Goal: Information Seeking & Learning: Learn about a topic

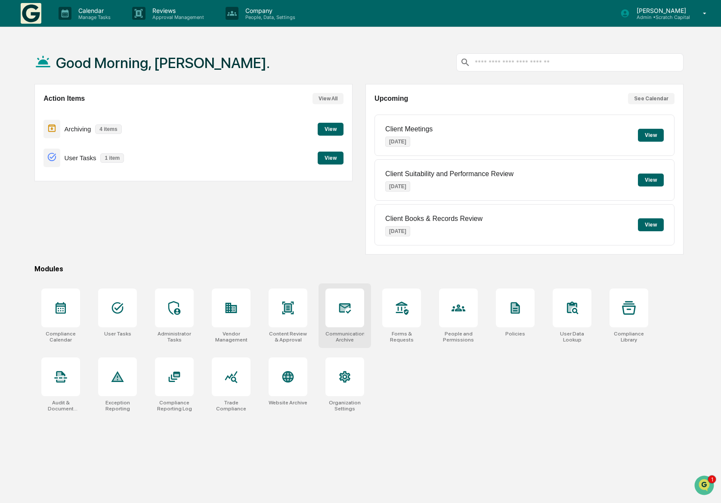
click at [359, 318] on div at bounding box center [345, 308] width 39 height 39
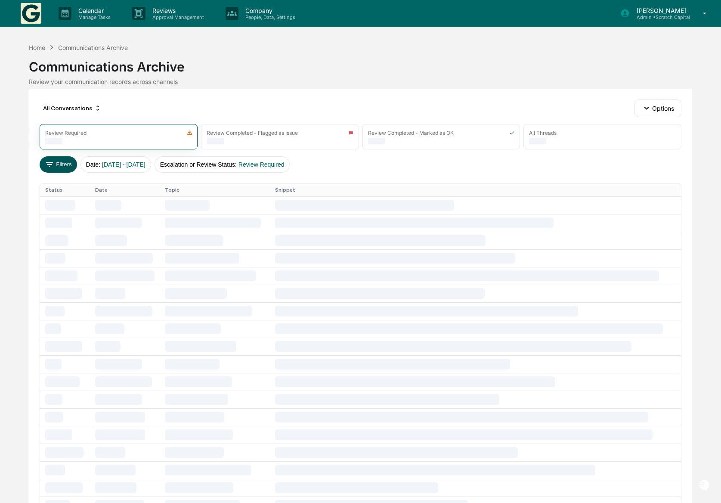
click at [54, 165] on button "Filters" at bounding box center [58, 164] width 37 height 16
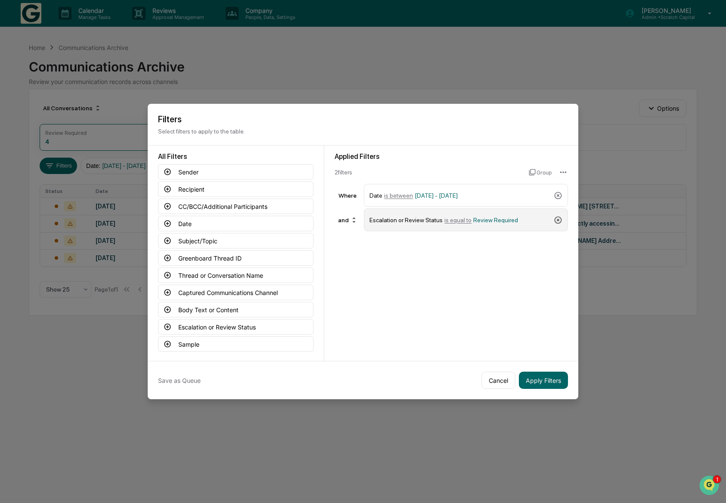
click at [556, 221] on icon at bounding box center [558, 219] width 7 height 7
click at [253, 293] on button "Captured Communications Channel" at bounding box center [235, 293] width 155 height 16
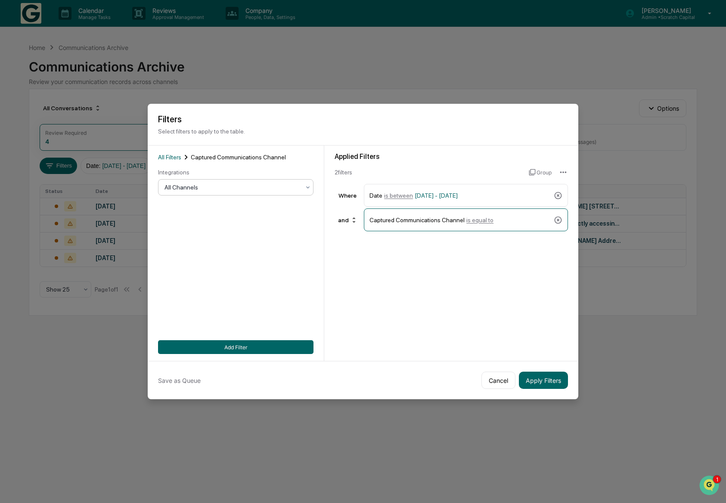
click at [201, 191] on div at bounding box center [233, 187] width 136 height 9
click at [200, 280] on div "LinkedIn Messages" at bounding box center [235, 277] width 155 height 17
click at [220, 348] on button "Add Filter" at bounding box center [235, 347] width 155 height 14
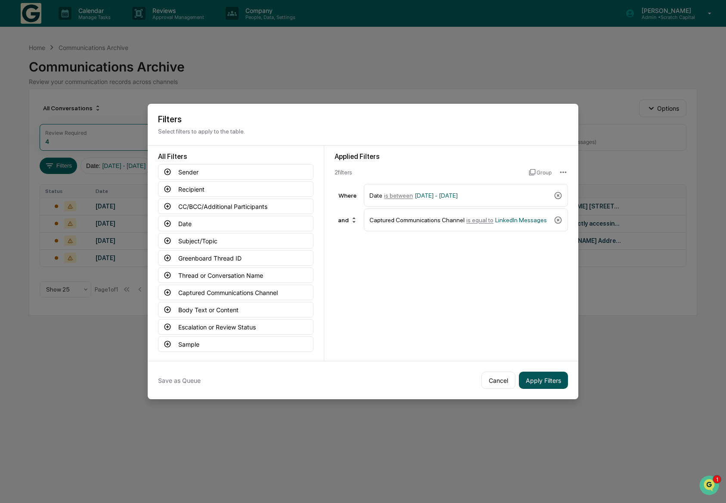
click at [544, 377] on button "Apply Filters" at bounding box center [543, 380] width 49 height 17
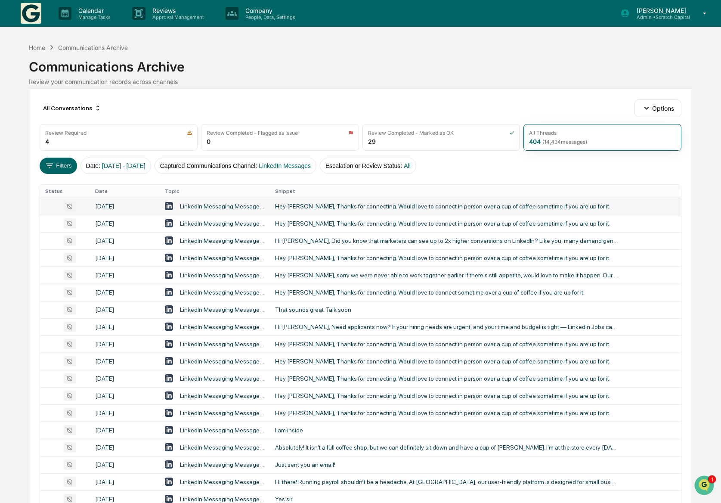
click at [341, 210] on div "Hey [PERSON_NAME], Thanks for connecting. Would love to connect in person over …" at bounding box center [447, 206] width 345 height 7
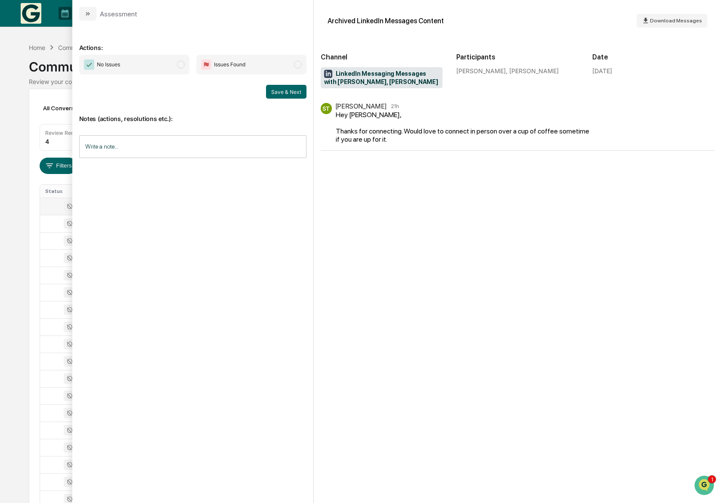
click at [14, 220] on div "Calendar Manage Tasks Reviews Approval Management Company People, Data, Setting…" at bounding box center [360, 338] width 721 height 677
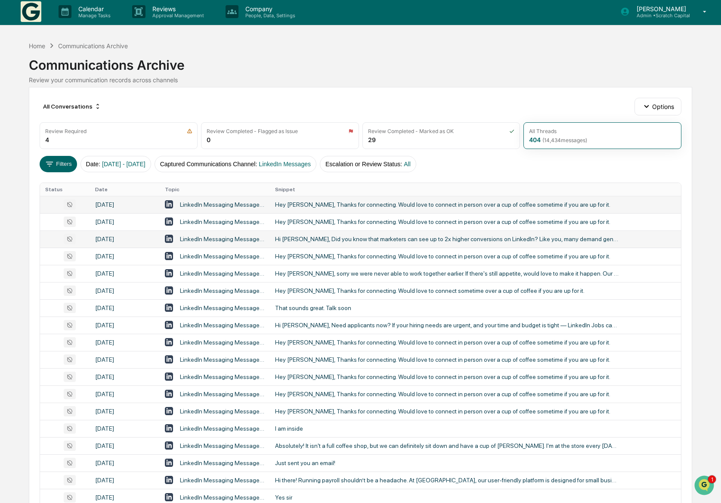
scroll to position [3, 0]
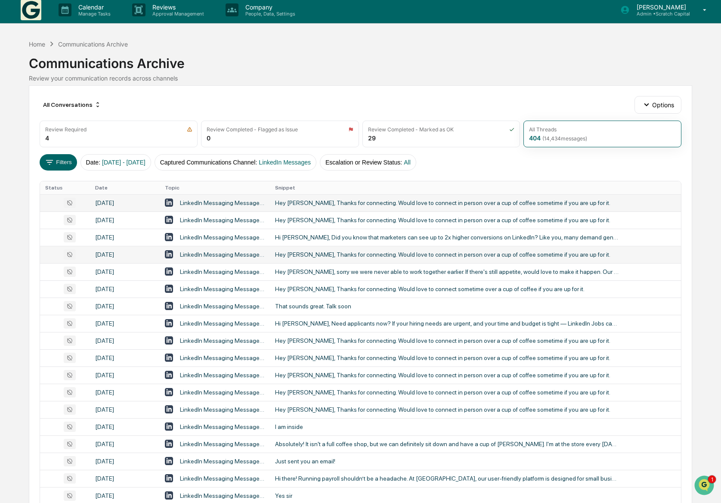
click at [320, 253] on div "Hey [PERSON_NAME], Thanks for connecting. Would love to connect in person over …" at bounding box center [447, 254] width 345 height 7
click at [20, 226] on div "Calendar Manage Tasks Reviews Approval Management Company People, Data, Setting…" at bounding box center [360, 335] width 721 height 677
click at [357, 276] on td "Hey [PERSON_NAME], sorry we were never able to work together earlier. If there'…" at bounding box center [475, 271] width 411 height 17
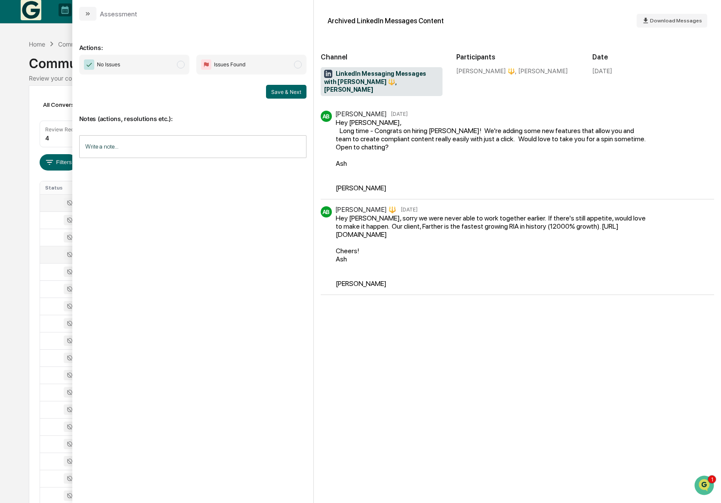
click at [14, 273] on div "Calendar Manage Tasks Reviews Approval Management Company People, Data, Setting…" at bounding box center [360, 335] width 721 height 677
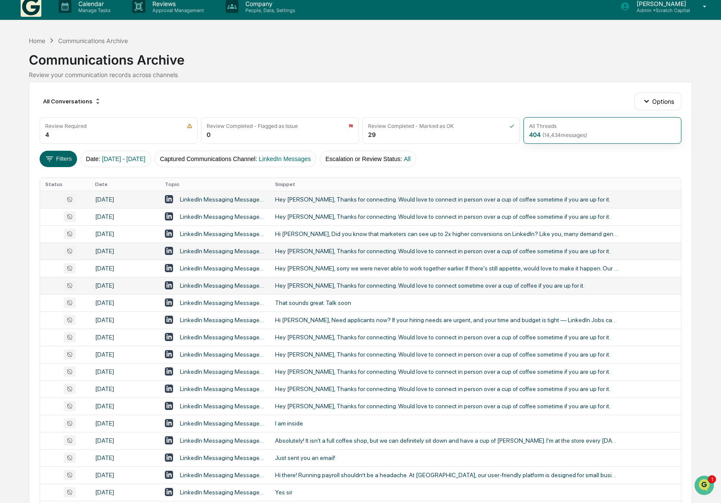
scroll to position [9, 0]
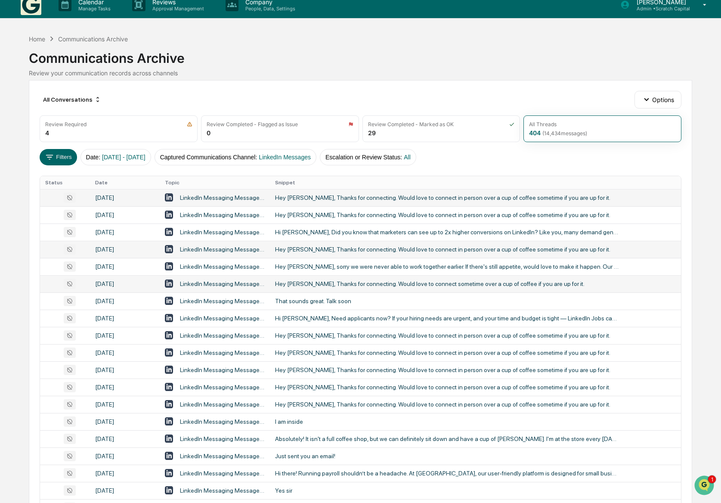
click at [367, 286] on div "Hey [PERSON_NAME], Thanks for connecting. Would love to connect sometime over a…" at bounding box center [447, 283] width 345 height 7
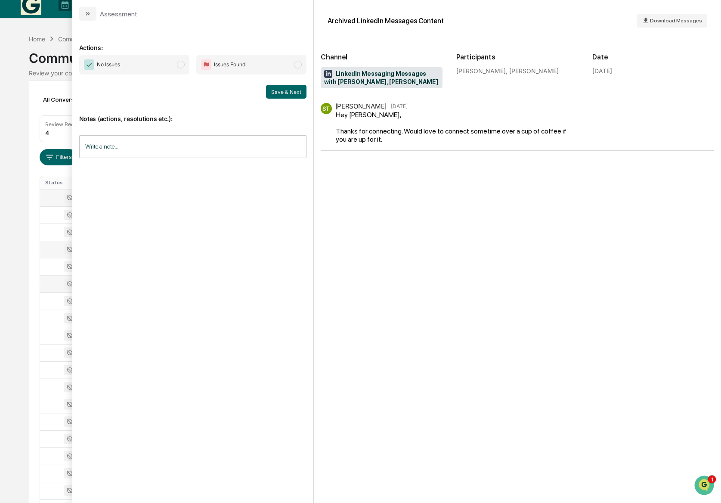
click at [31, 275] on div "All Conversations Options Review Required 4 Review Completed - Flagged as Issue…" at bounding box center [361, 374] width 664 height 589
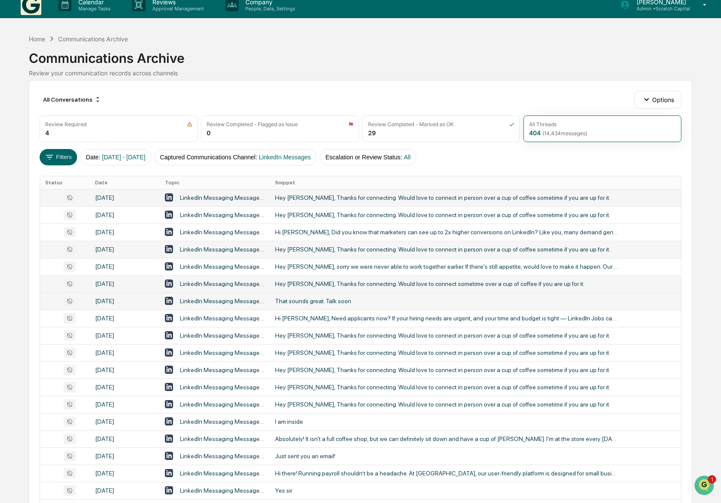
scroll to position [10, 0]
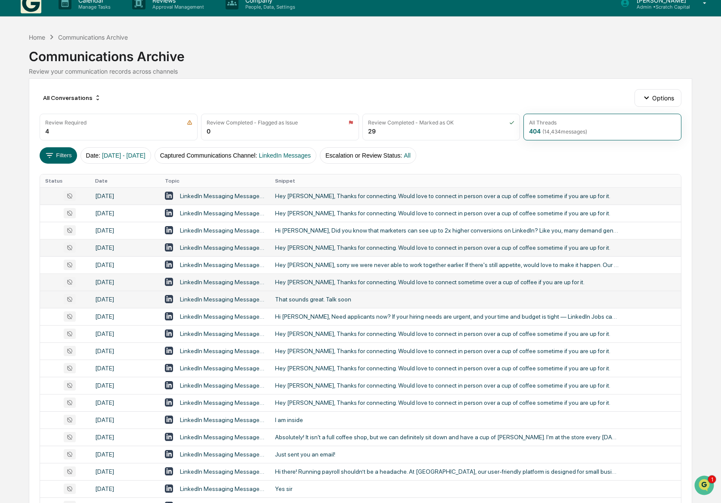
click at [358, 301] on div "That sounds great. Talk soon" at bounding box center [447, 299] width 345 height 7
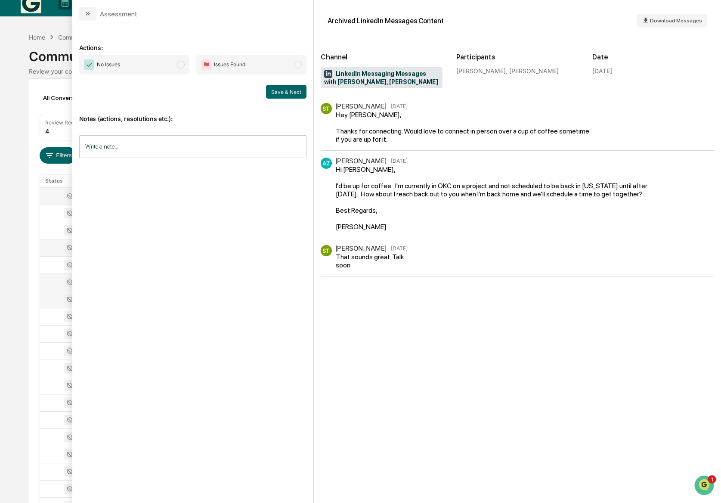
click at [31, 273] on div "All Conversations Options Review Required 4 Review Completed - Flagged as Issue…" at bounding box center [361, 372] width 664 height 589
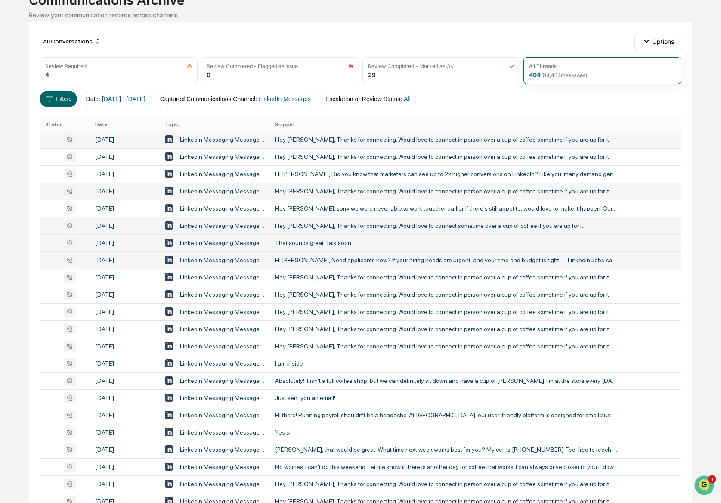
scroll to position [76, 0]
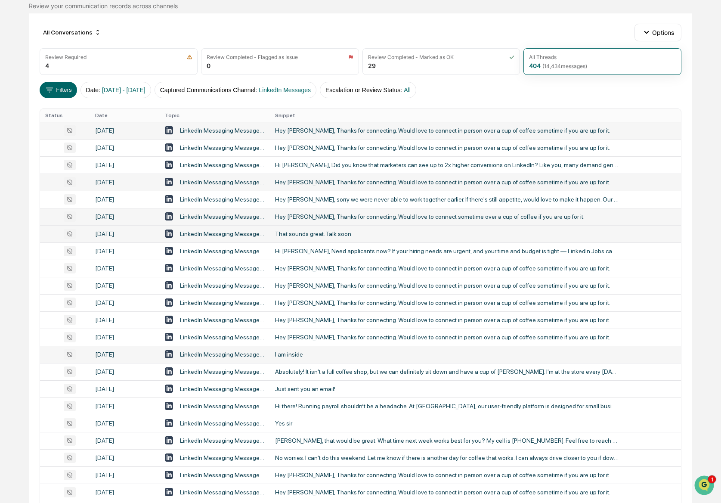
click at [351, 349] on td "I am inside" at bounding box center [475, 354] width 411 height 17
click at [19, 334] on div "Calendar Manage Tasks Reviews Approval Management Company People, Data, Setting…" at bounding box center [360, 262] width 721 height 677
click at [380, 375] on div "Absolutely! It isn't a full coffee shop, but we can definitely sit down and hav…" at bounding box center [447, 371] width 345 height 7
